Goal: Task Accomplishment & Management: Use online tool/utility

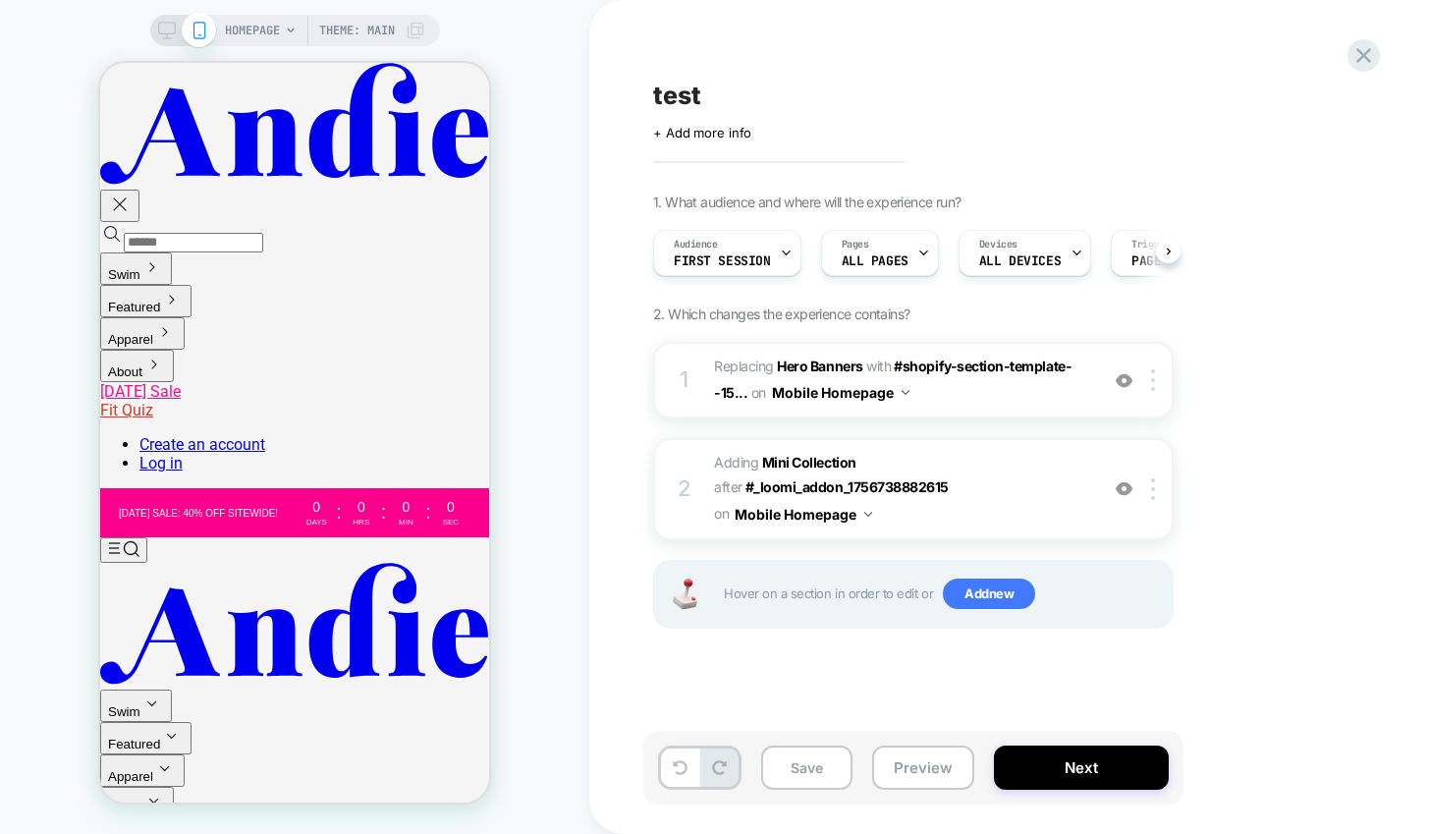
scroll to position [0, 1]
click at [1367, 53] on icon at bounding box center [1364, 55] width 15 height 15
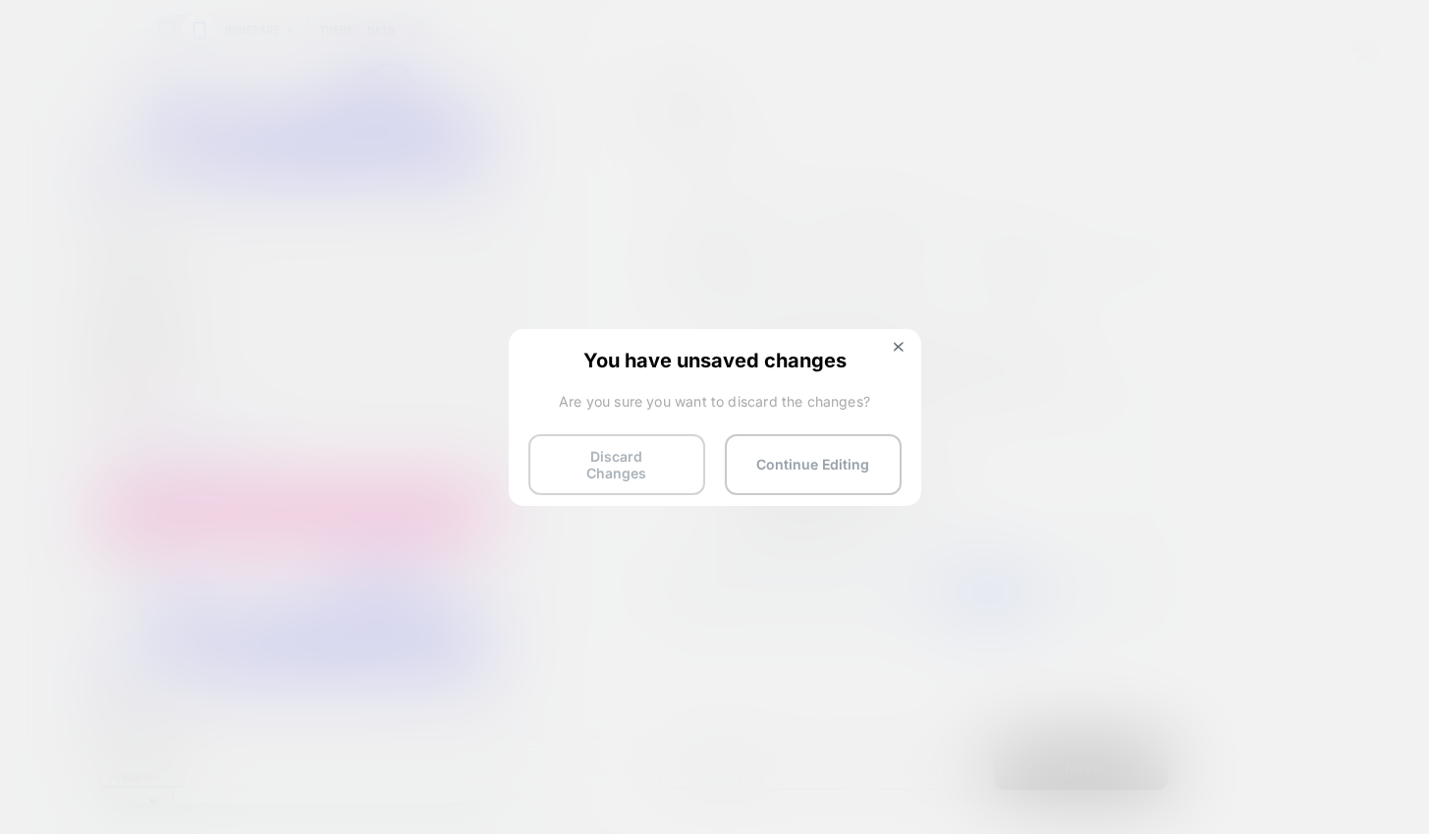
click at [593, 471] on button "Discard Changes" at bounding box center [617, 464] width 177 height 61
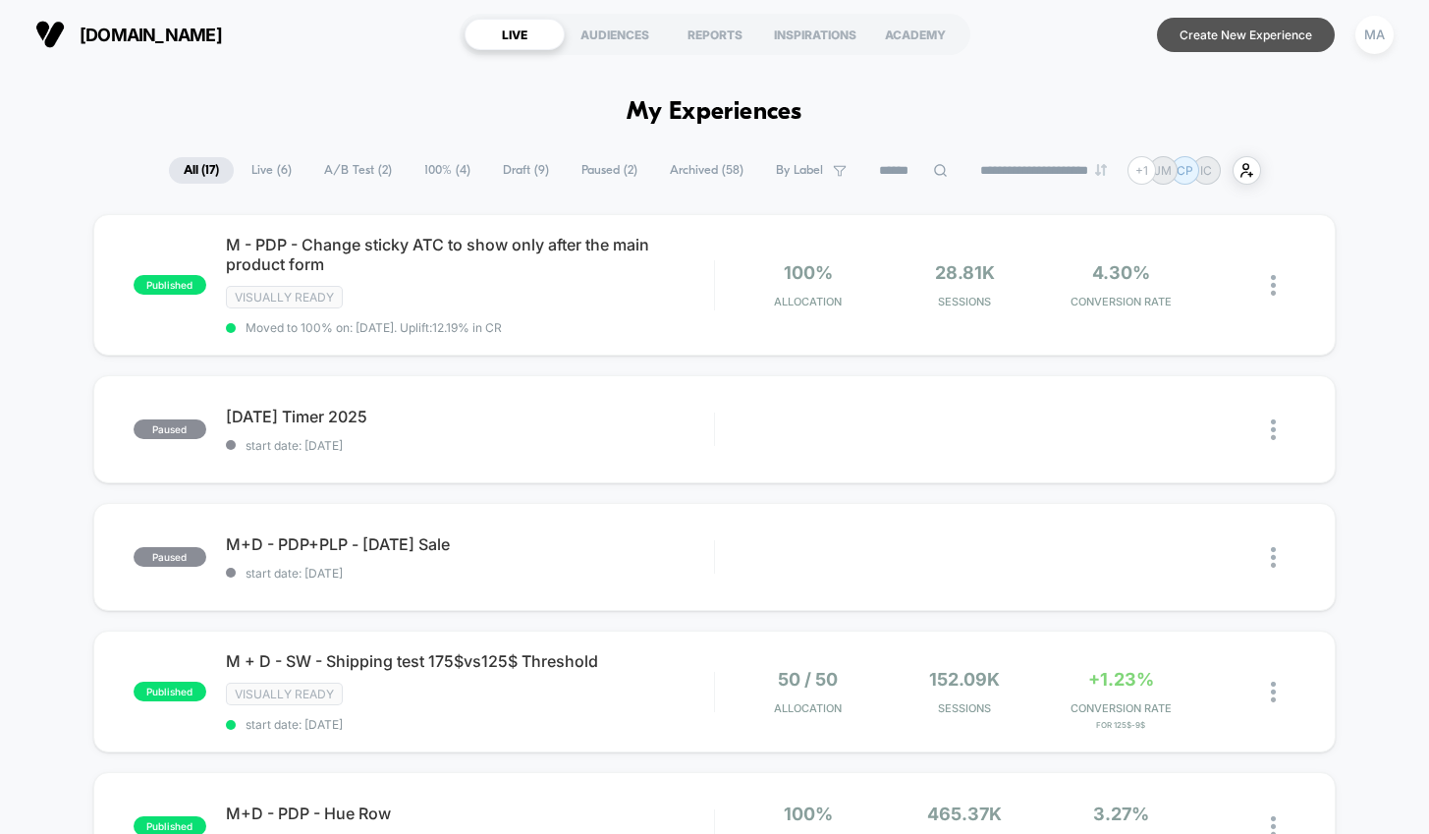
click at [1223, 40] on button "Create New Experience" at bounding box center [1246, 35] width 178 height 34
